Goal: Task Accomplishment & Management: Use online tool/utility

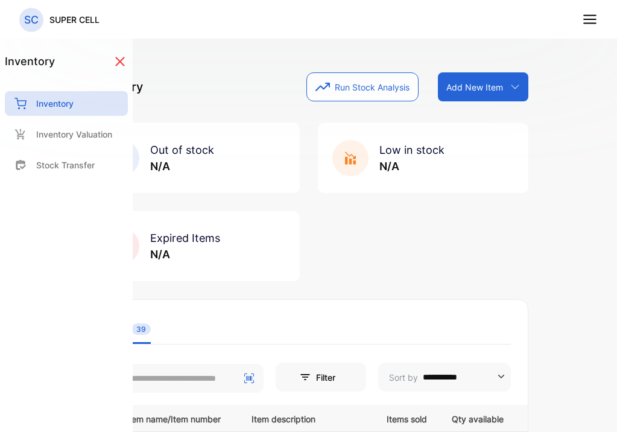
click at [357, 86] on button "Run Stock Analysis" at bounding box center [362, 86] width 112 height 29
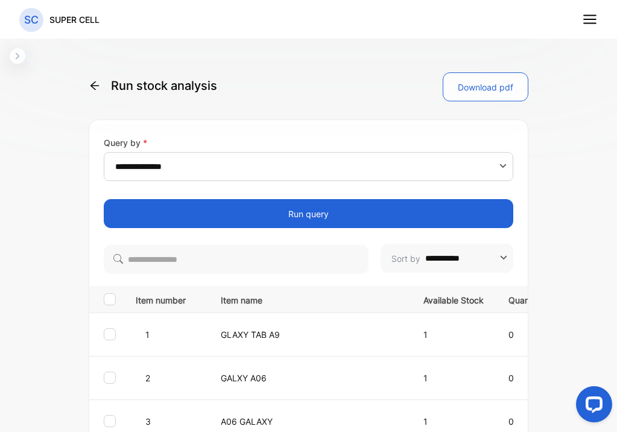
click at [96, 93] on p "Run stock analysis" at bounding box center [153, 85] width 128 height 27
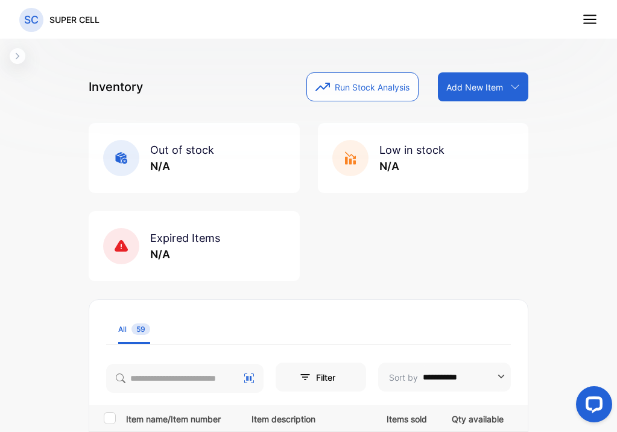
click at [344, 92] on button "Run Stock Analysis" at bounding box center [362, 86] width 112 height 29
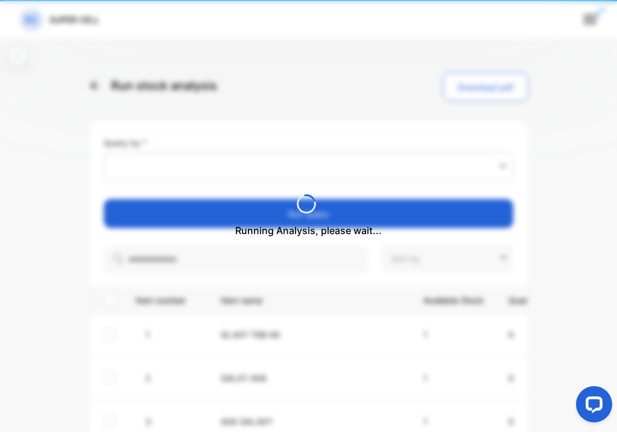
type input "**********"
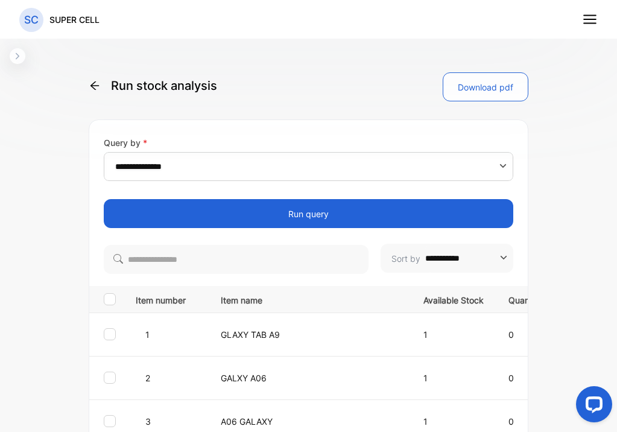
click at [245, 160] on input "**********" at bounding box center [309, 166] width 389 height 29
type input "**********"
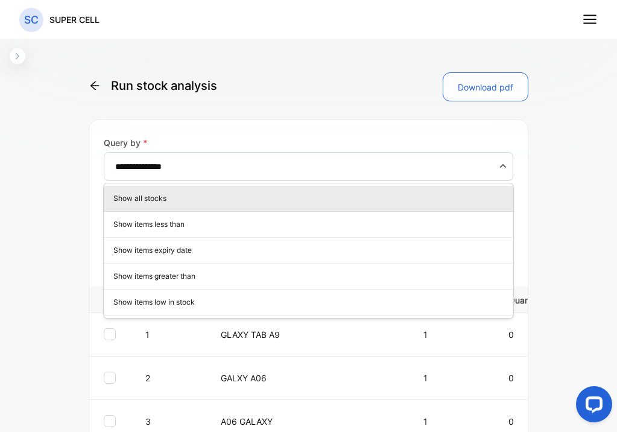
click at [158, 197] on p "Show all stocks" at bounding box center [310, 198] width 395 height 11
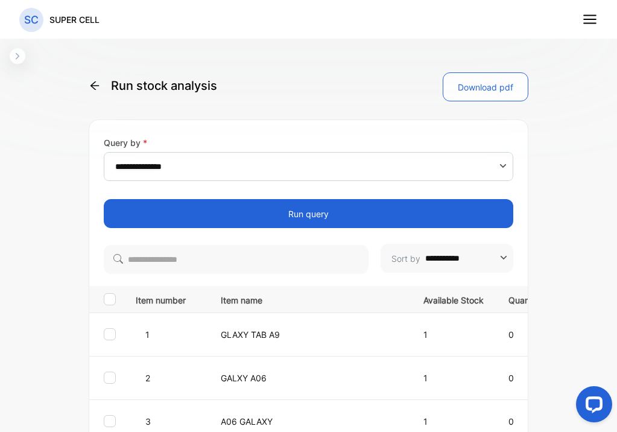
click at [97, 96] on p "Run stock analysis" at bounding box center [153, 85] width 128 height 27
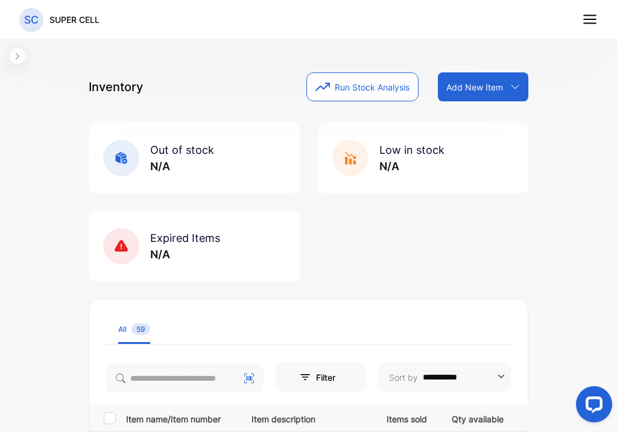
click at [340, 97] on button "Run Stock Analysis" at bounding box center [362, 86] width 112 height 29
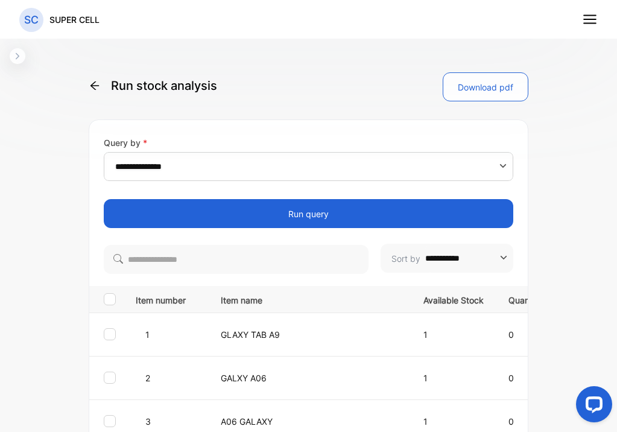
click at [351, 215] on button "Run query" at bounding box center [308, 213] width 409 height 29
click at [479, 92] on button "Download pdf" at bounding box center [485, 86] width 86 height 29
click at [587, 19] on line at bounding box center [590, 19] width 12 height 0
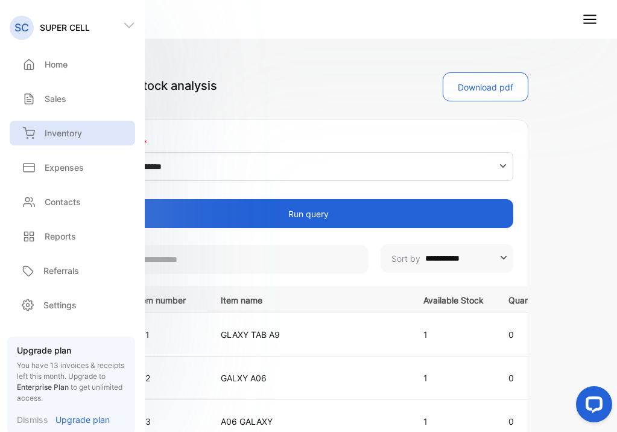
click at [67, 137] on p "Inventory" at bounding box center [63, 133] width 37 height 13
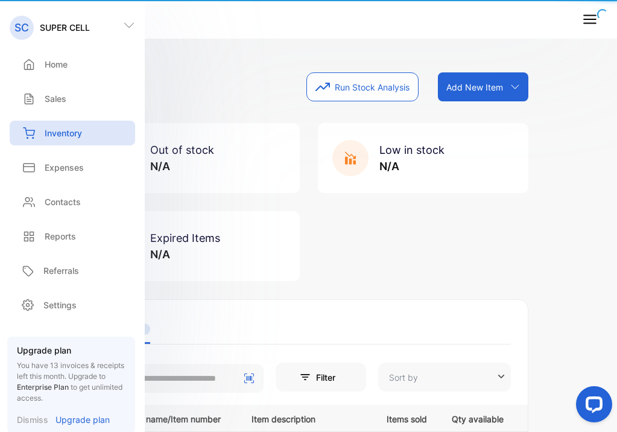
type input "**********"
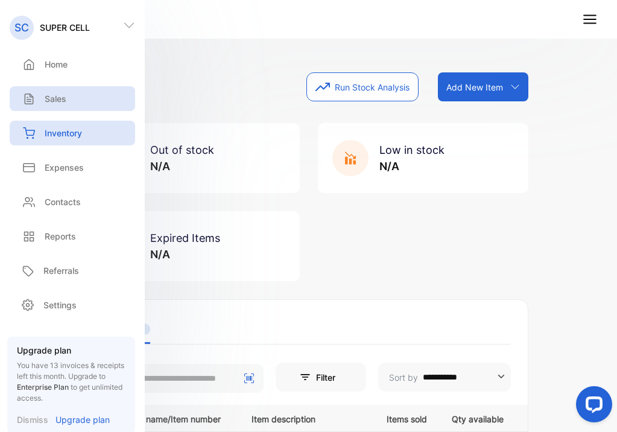
click at [69, 101] on div "Sales" at bounding box center [72, 98] width 125 height 25
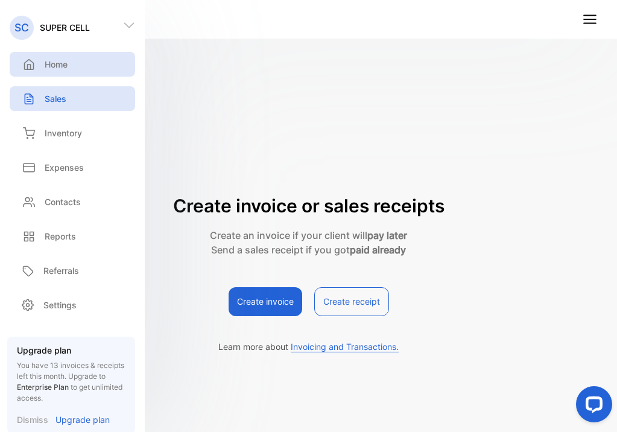
click at [67, 71] on div "Home" at bounding box center [72, 64] width 125 height 25
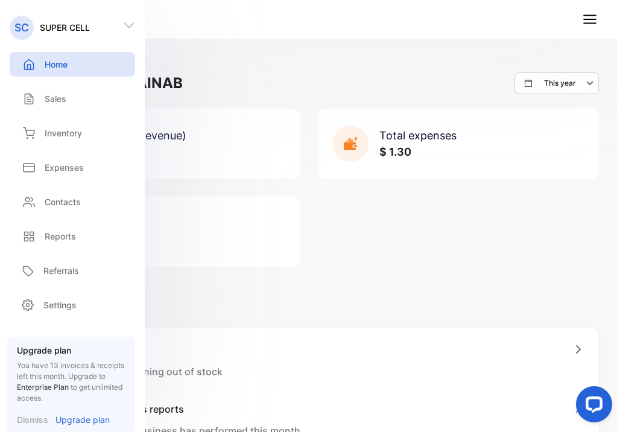
click at [433, 239] on div "Total sales (revenue) $ 5.00 Total expenses $ 1.30 Total profit $ 3.70" at bounding box center [308, 188] width 580 height 158
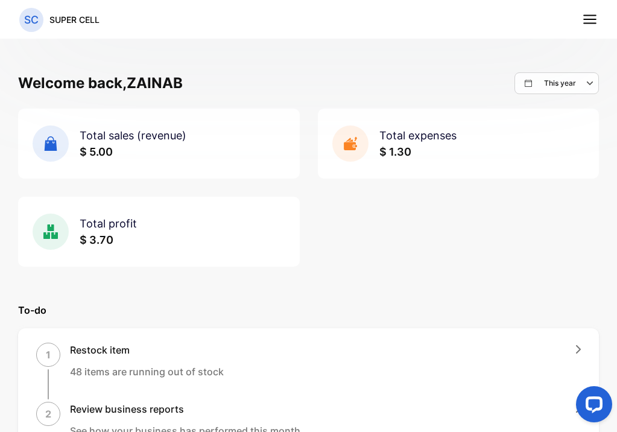
click at [562, 87] on p "This year" at bounding box center [560, 83] width 32 height 11
click at [537, 192] on div "Custom" at bounding box center [563, 192] width 69 height 24
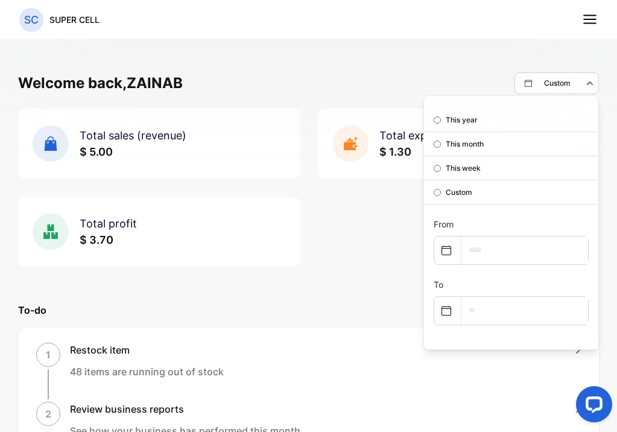
click at [433, 168] on div "This week" at bounding box center [511, 168] width 174 height 24
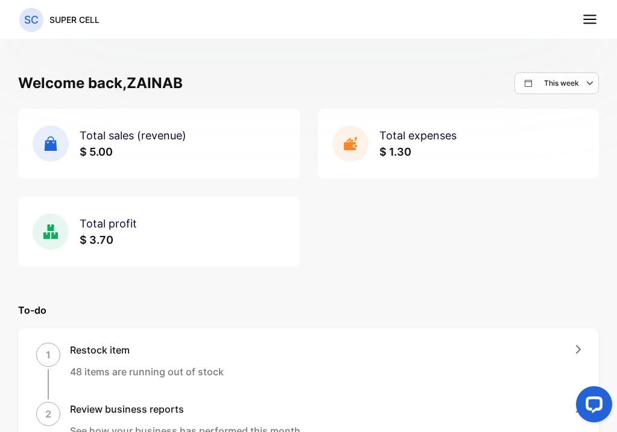
click at [78, 22] on p "SUPER CELL" at bounding box center [74, 19] width 50 height 13
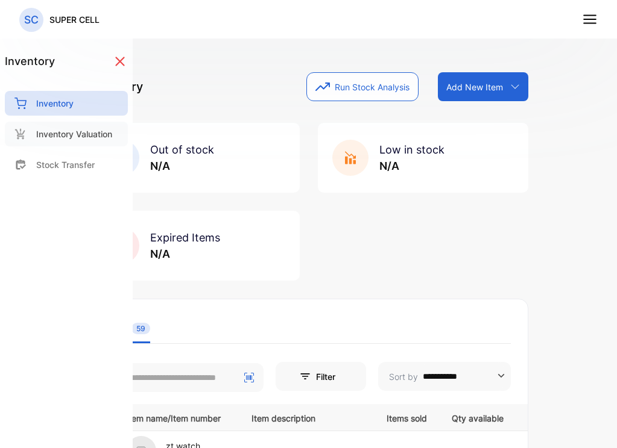
click at [64, 139] on p "Inventory Valuation" at bounding box center [74, 134] width 76 height 13
